Goal: Communication & Community: Answer question/provide support

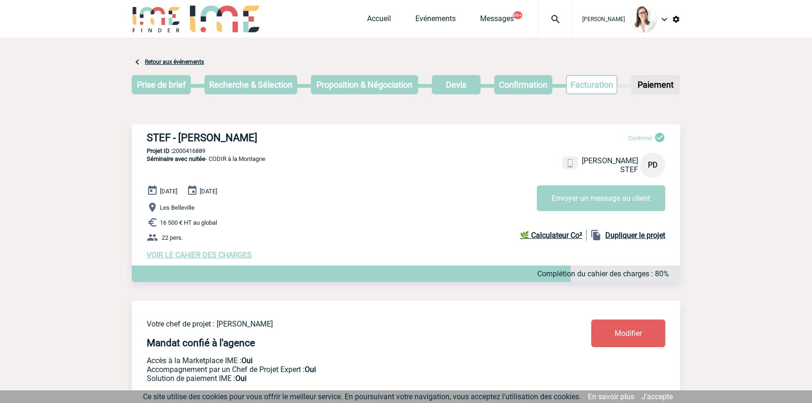
click at [539, 15] on img at bounding box center [556, 19] width 34 height 11
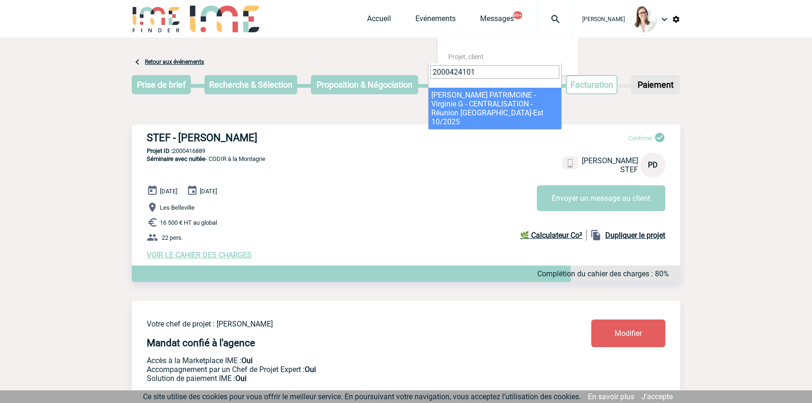
type input "2000424101"
select select "23602"
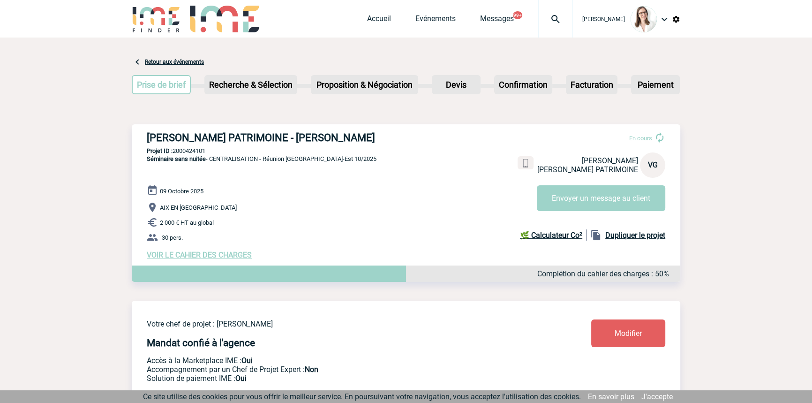
click at [59, 24] on div "Bérengère LEMONNIER Accueil Evénements 99+" at bounding box center [406, 19] width 812 height 38
click at [554, 202] on button "Envoyer un message au client" at bounding box center [601, 198] width 128 height 26
click at [550, 19] on img at bounding box center [556, 19] width 34 height 11
paste input "2000414965"
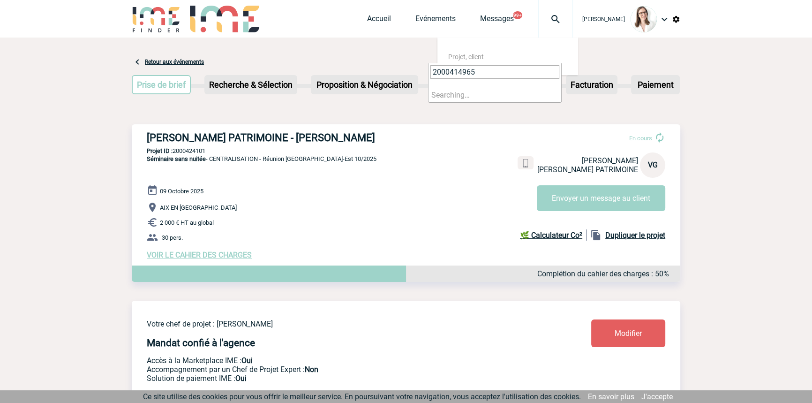
type input "2000414965"
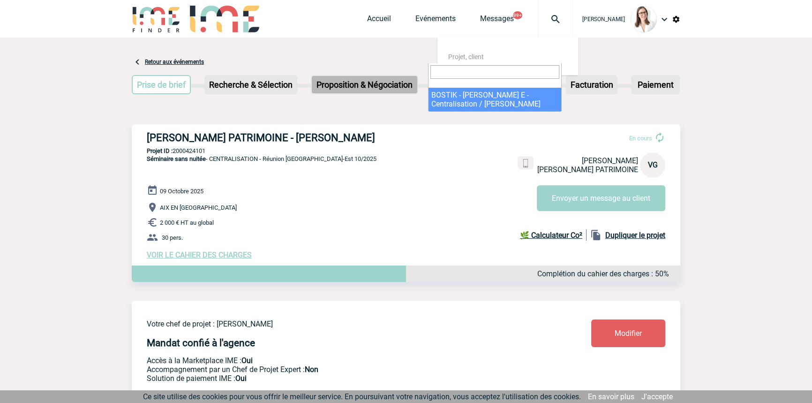
select select "14466"
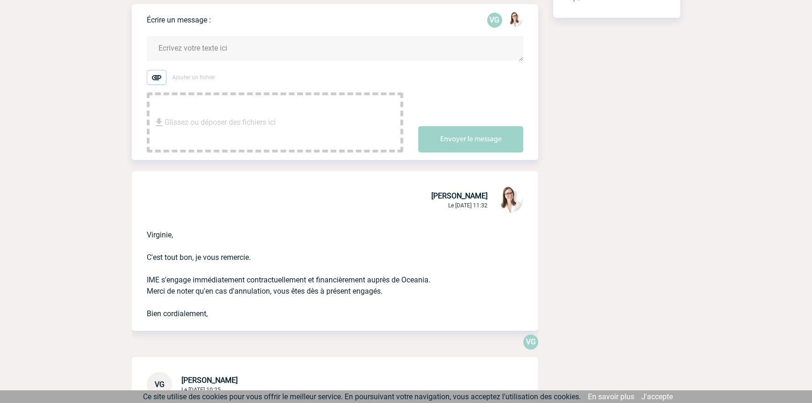
scroll to position [142, 0]
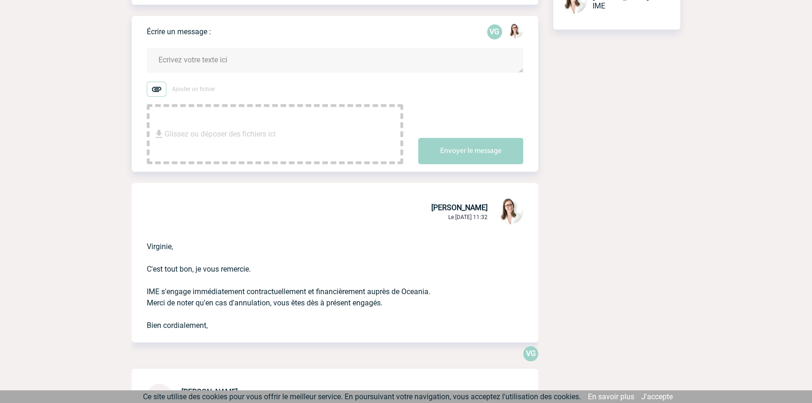
drag, startPoint x: 229, startPoint y: 58, endPoint x: 267, endPoint y: 64, distance: 38.9
click at [229, 57] on textarea at bounding box center [335, 60] width 376 height 25
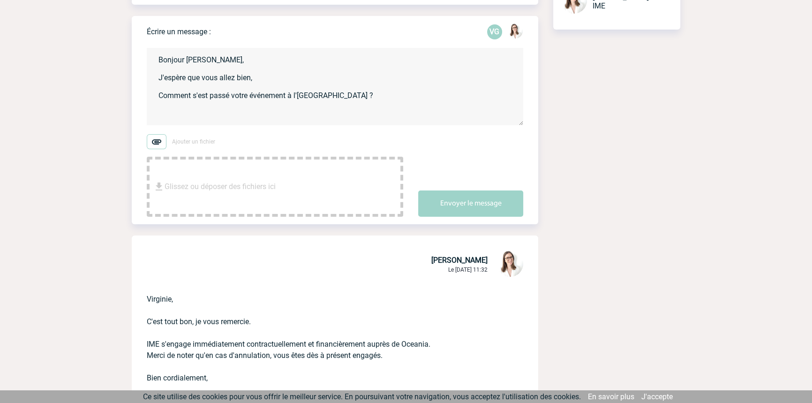
click at [230, 106] on textarea "Bonjour Virginie, J'espère que vous allez bien, Comment s'est passé votre événe…" at bounding box center [335, 86] width 376 height 77
paste textarea "Nous attendons à présent la/les facture(s) du/des prestataire(s) intervenu(s) d…"
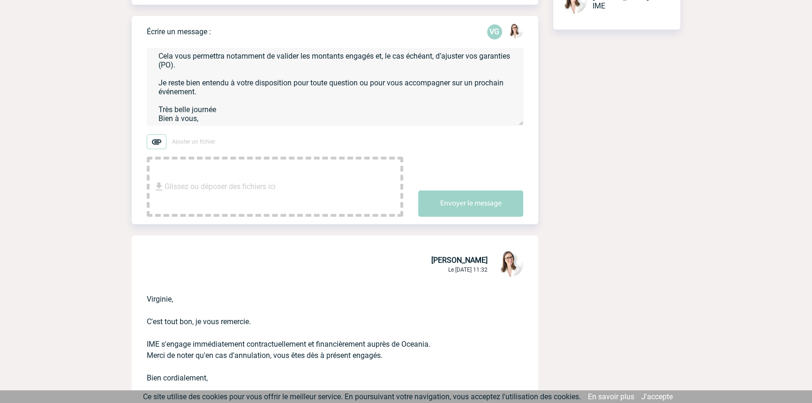
scroll to position [32, 0]
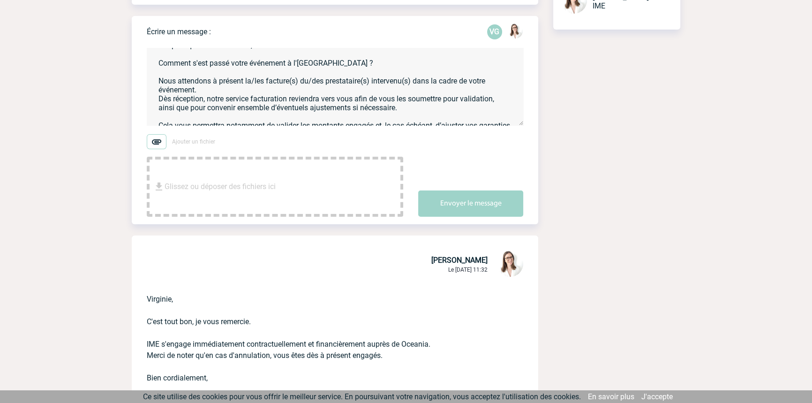
click at [243, 83] on textarea "Bonjour Virginie, J'espère que vous allez bien, Comment s'est passé votre événe…" at bounding box center [335, 86] width 376 height 77
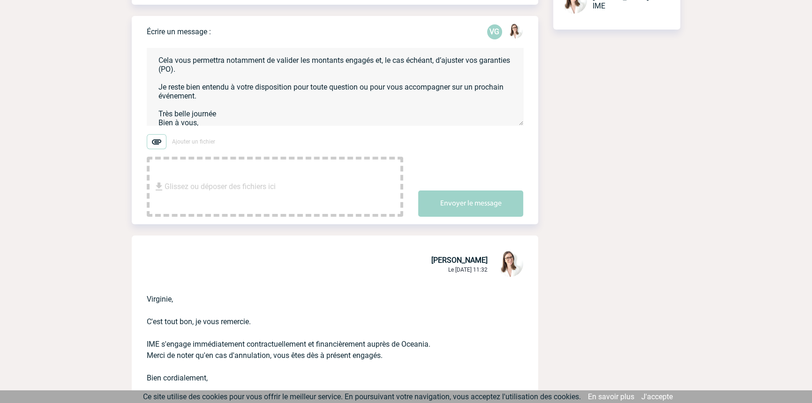
scroll to position [109, 0]
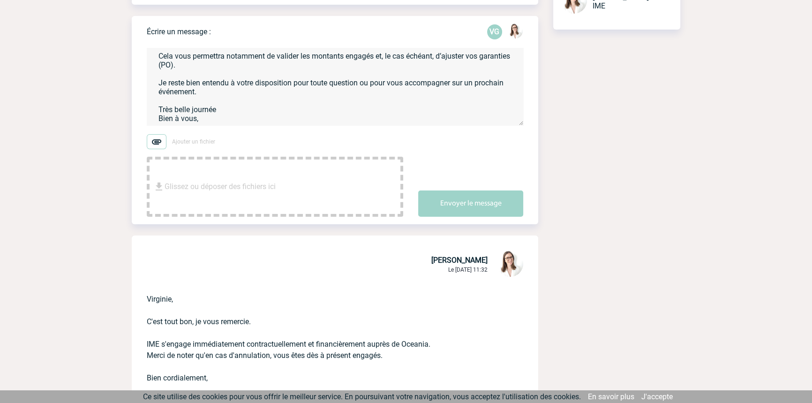
click at [335, 115] on textarea "Bonjour Virginie, J'espère que vous allez bien, Comment s'est passé votre événe…" at bounding box center [335, 86] width 376 height 77
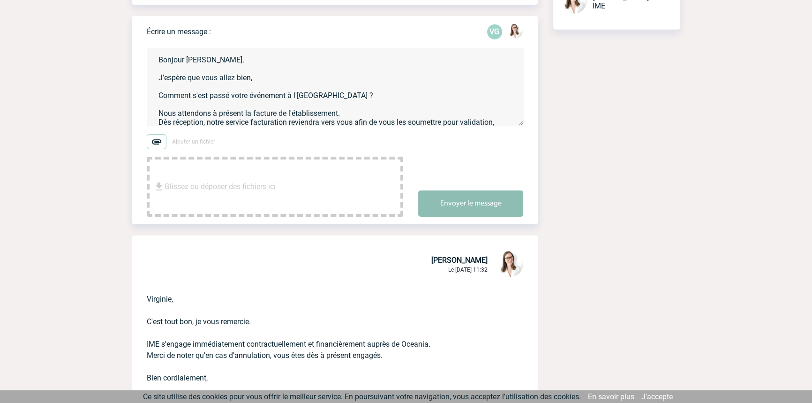
type textarea "Bonjour Virginie, J'espère que vous allez bien, Comment s'est passé votre événe…"
click at [452, 199] on button "Envoyer le message" at bounding box center [470, 203] width 105 height 26
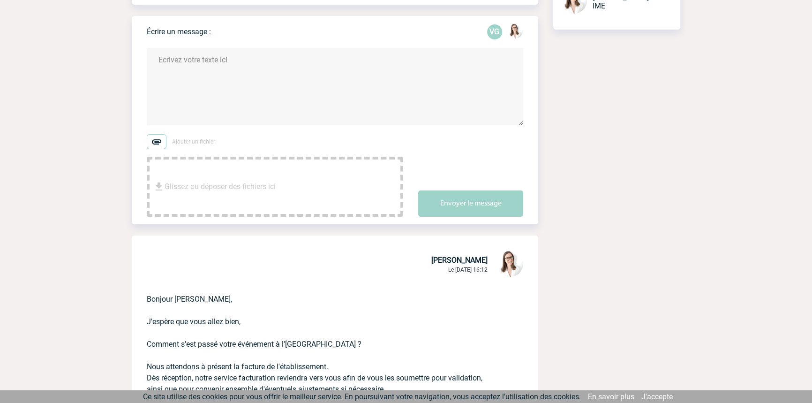
scroll to position [284, 0]
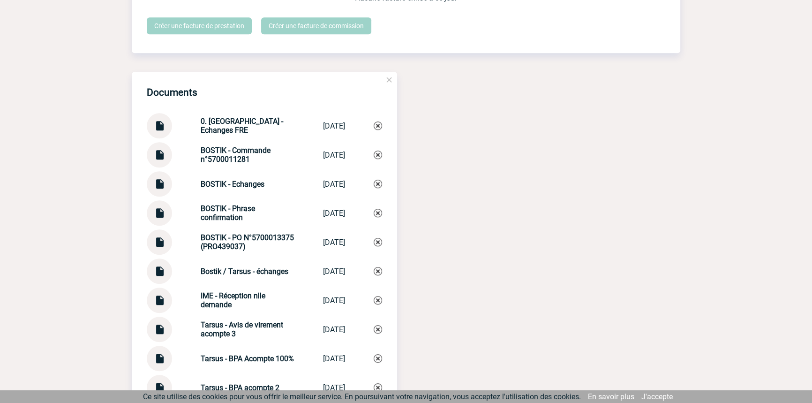
scroll to position [914, 0]
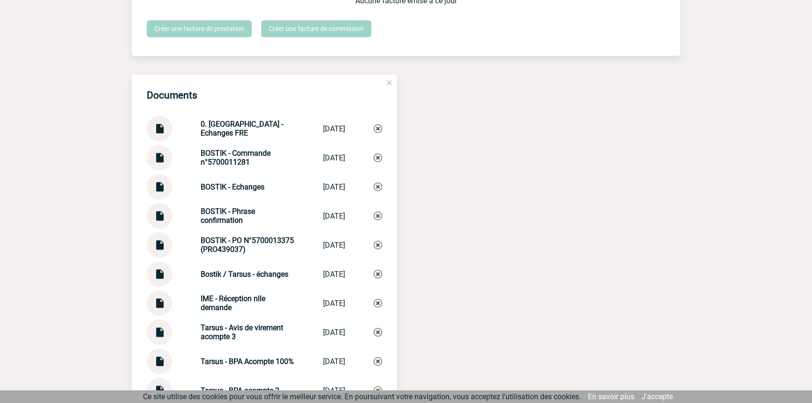
click at [157, 127] on img at bounding box center [159, 125] width 12 height 18
